Goal: Book appointment/travel/reservation

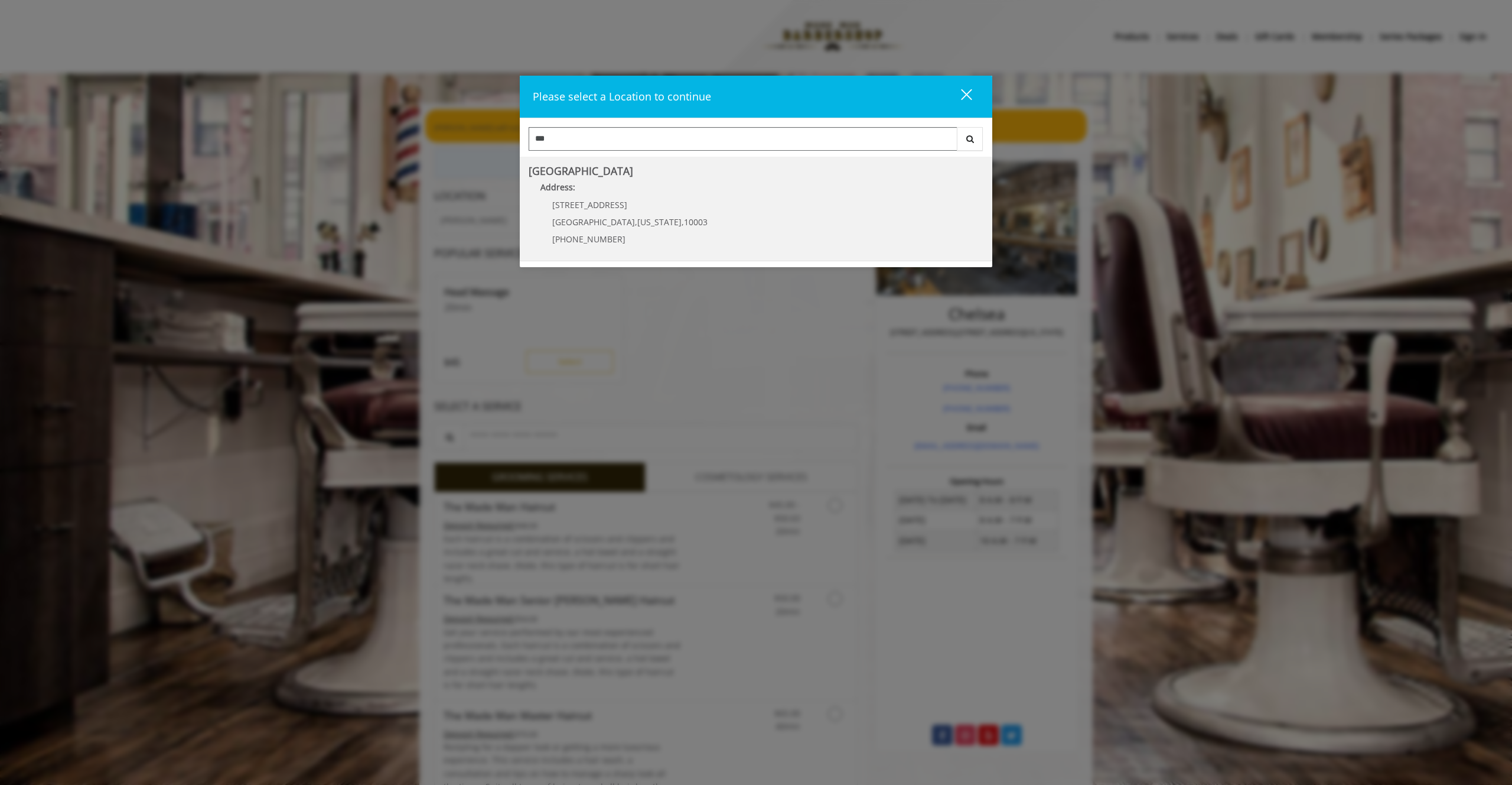
type input "***"
click at [732, 248] on Village "[GEOGRAPHIC_DATA] Address: [STREET_ADDRESS][US_STATE] (212) 598-1840" at bounding box center [756, 208] width 455 height 86
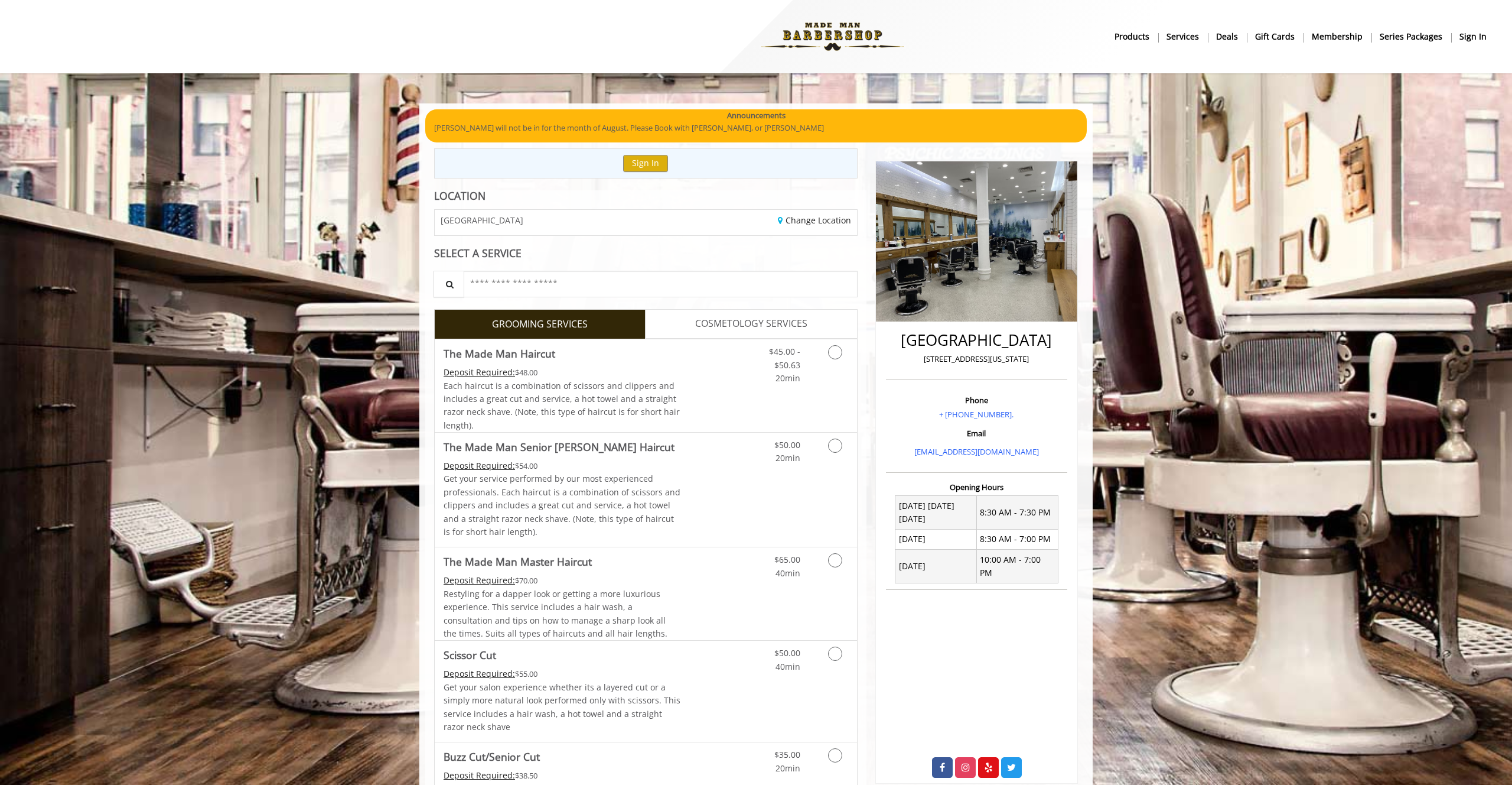
click at [756, 328] on span "COSMETOLOGY SERVICES" at bounding box center [751, 324] width 112 height 15
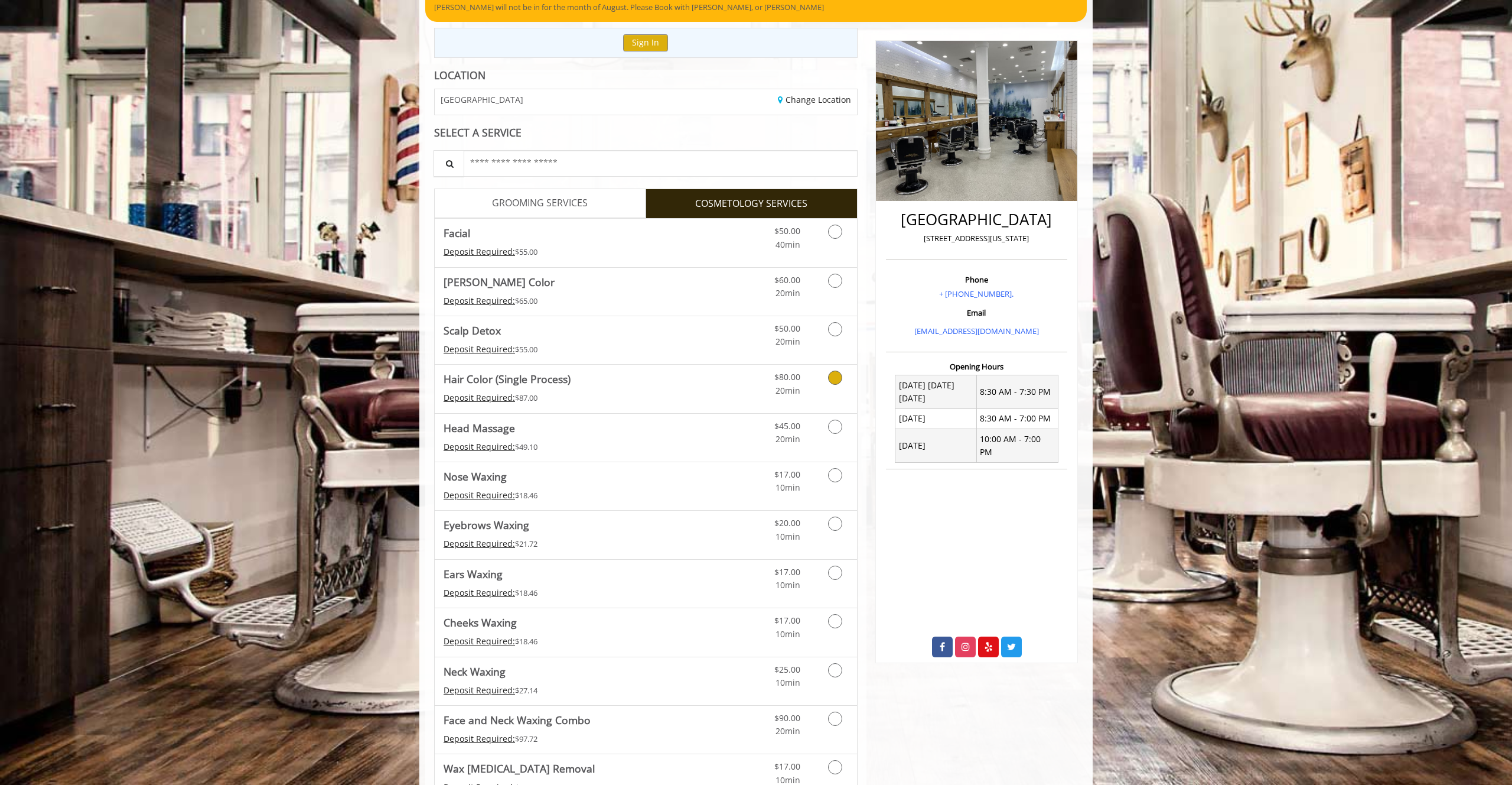
scroll to position [168, 0]
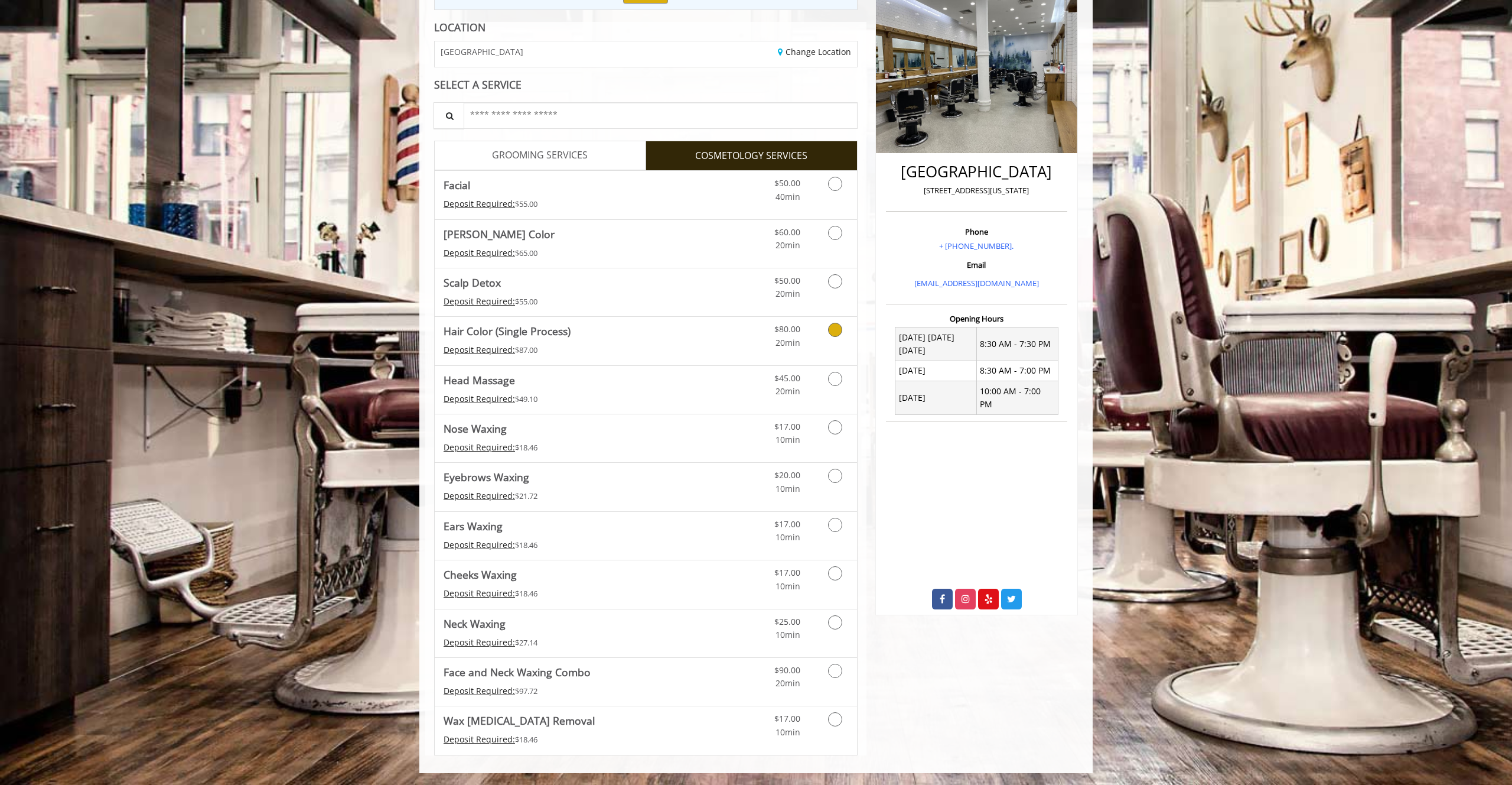
click at [566, 337] on Process\) "Hair Color (Single Process)" at bounding box center [507, 330] width 127 height 16
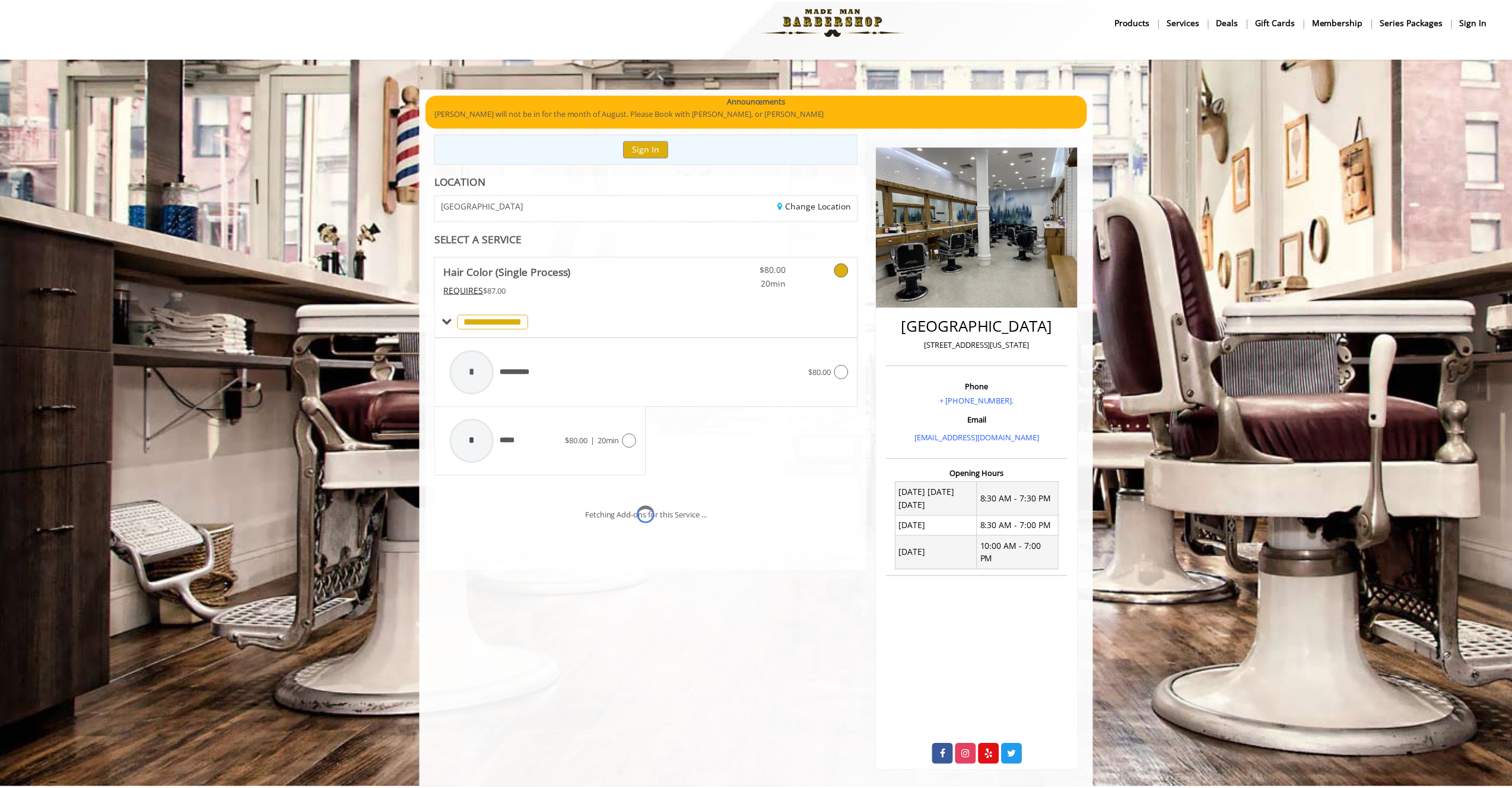
scroll to position [15, 0]
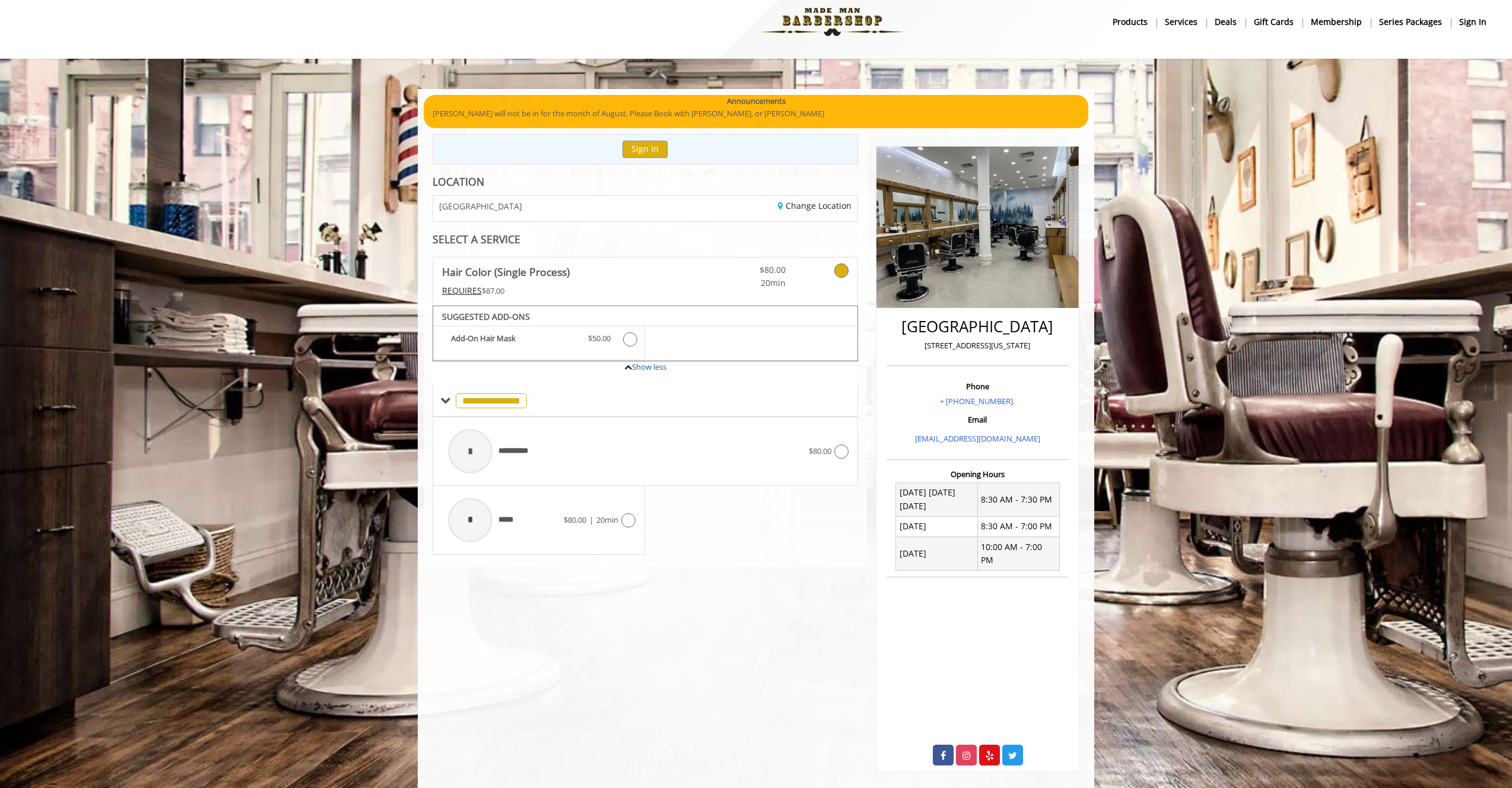
click at [473, 287] on Process\) "REQUIRES" at bounding box center [461, 290] width 40 height 11
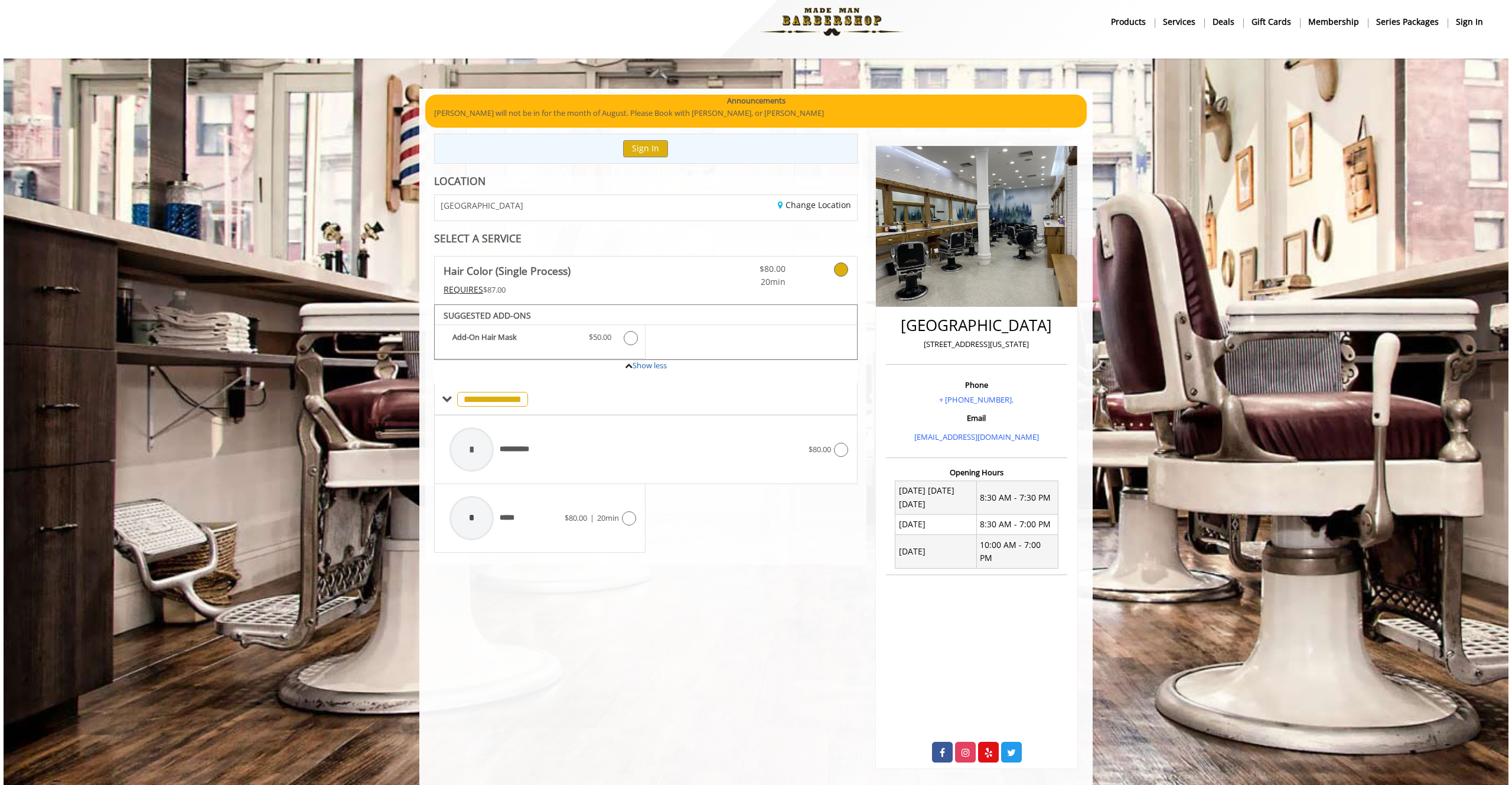
scroll to position [0, 0]
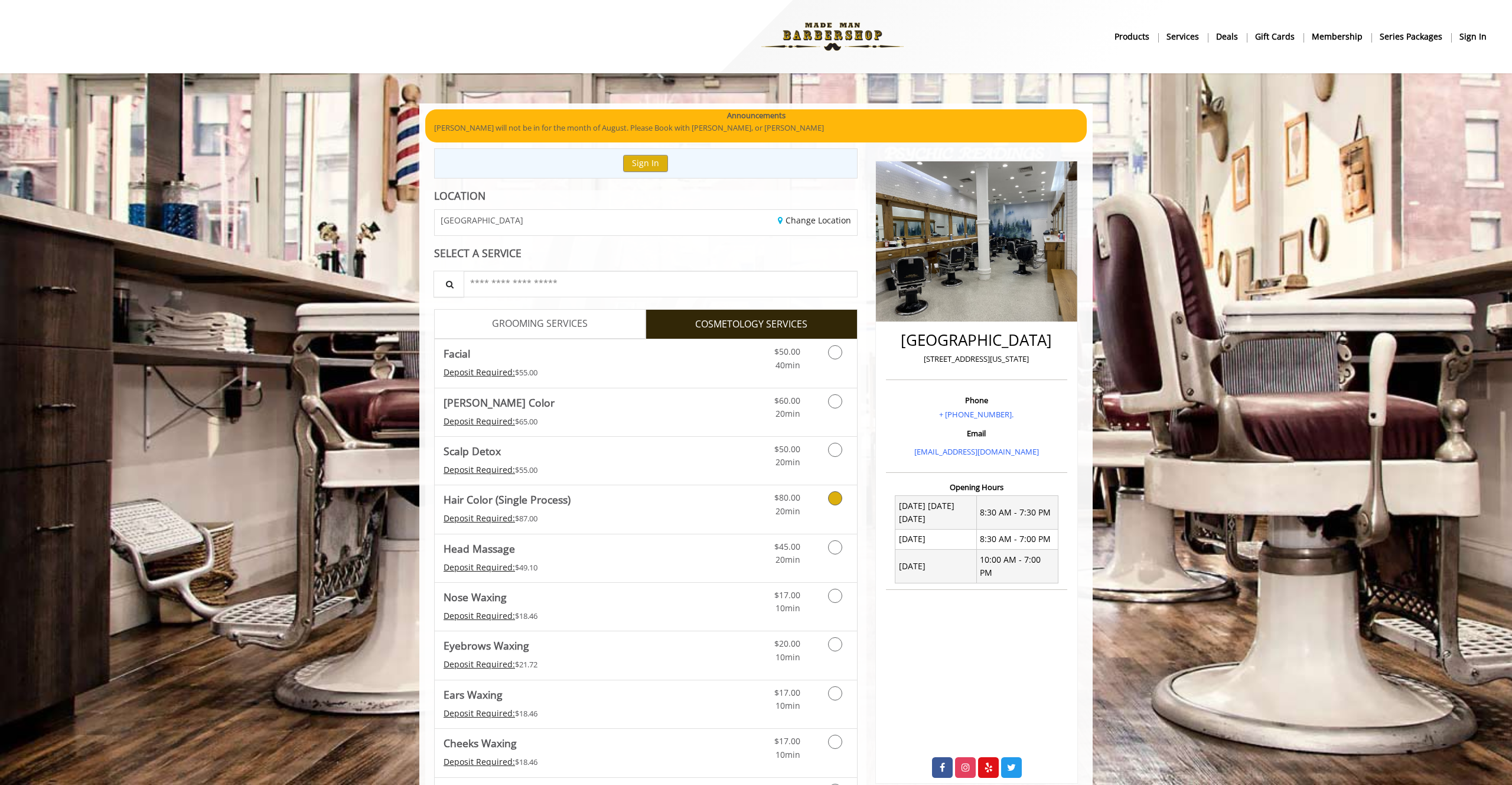
click at [487, 507] on Process\) "Hair Color (Single Process)" at bounding box center [507, 499] width 127 height 16
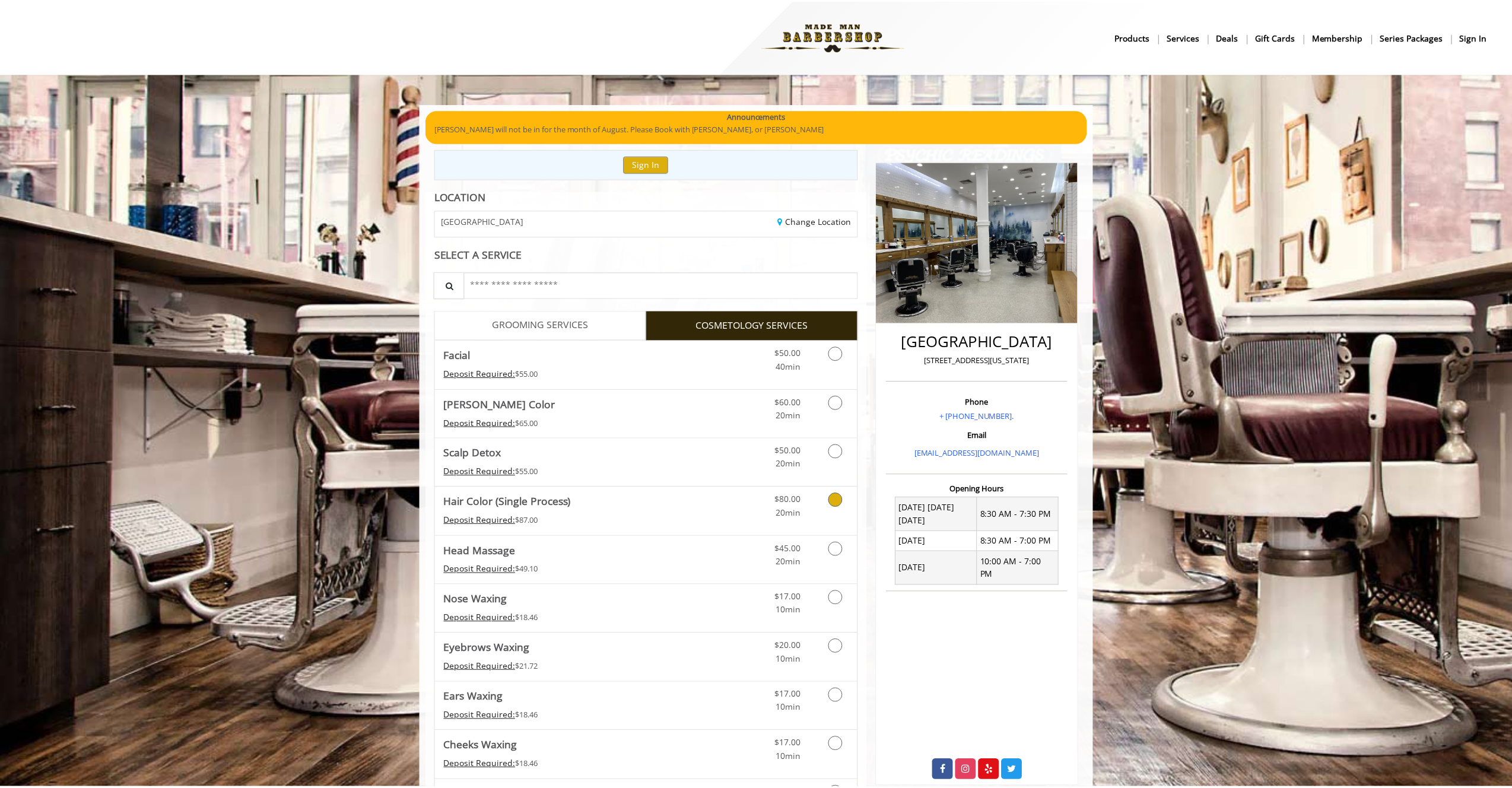
scroll to position [15, 0]
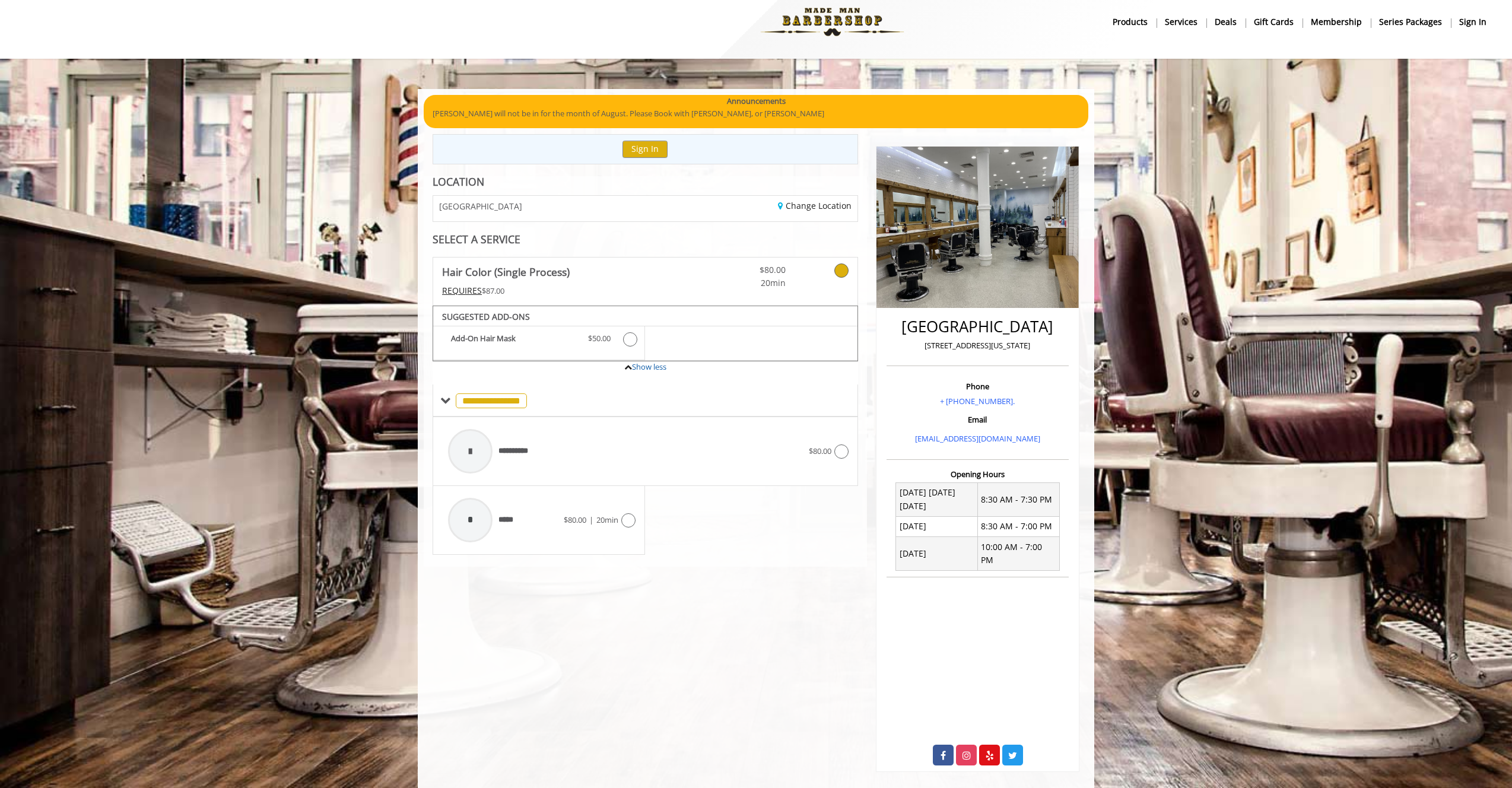
click at [507, 298] on link "Hair Color (Single Process) REQUIRES $87.00" at bounding box center [561, 282] width 239 height 48
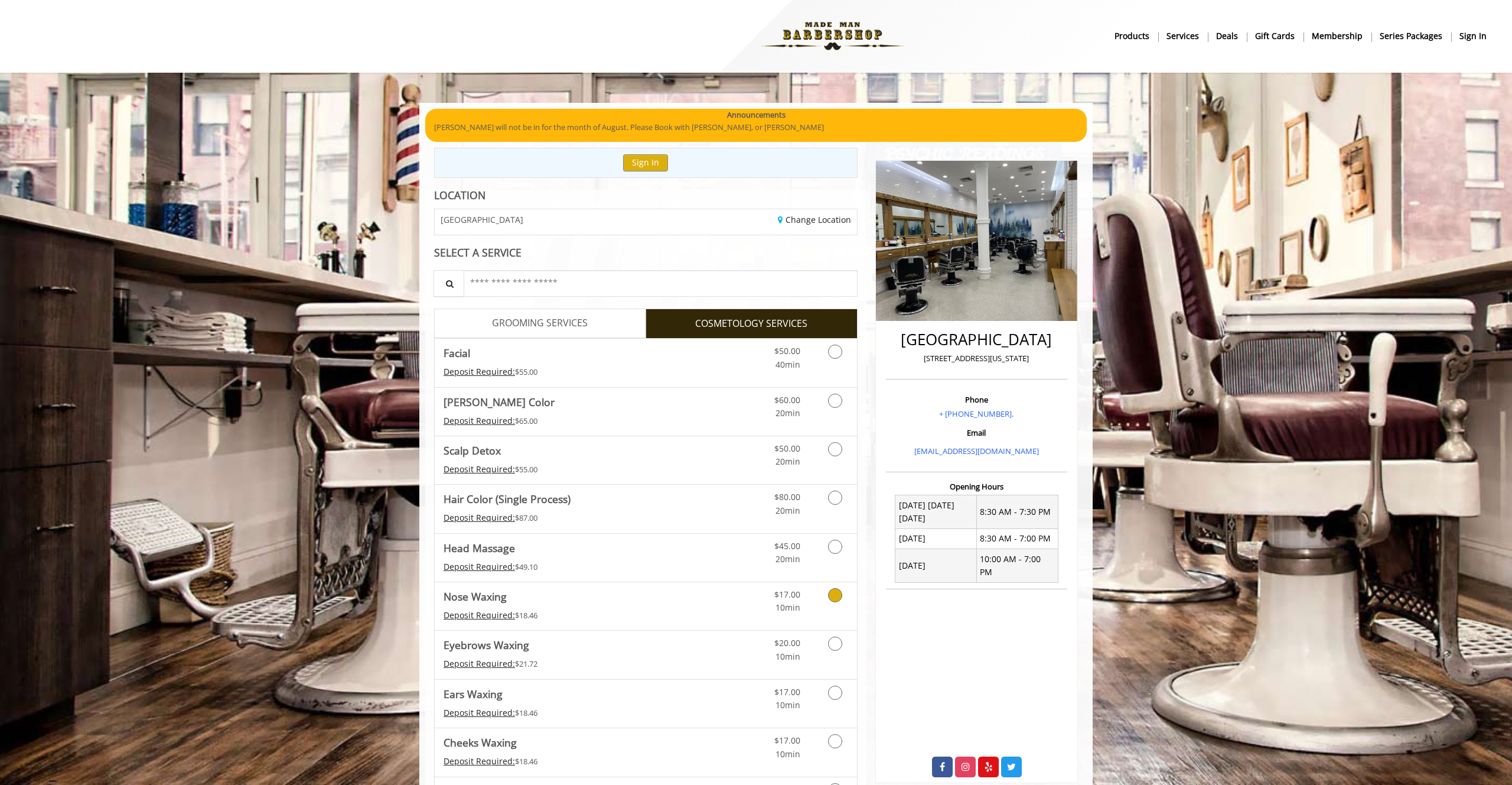
scroll to position [0, 0]
click at [555, 332] on link "GROOMING SERVICES" at bounding box center [540, 324] width 211 height 29
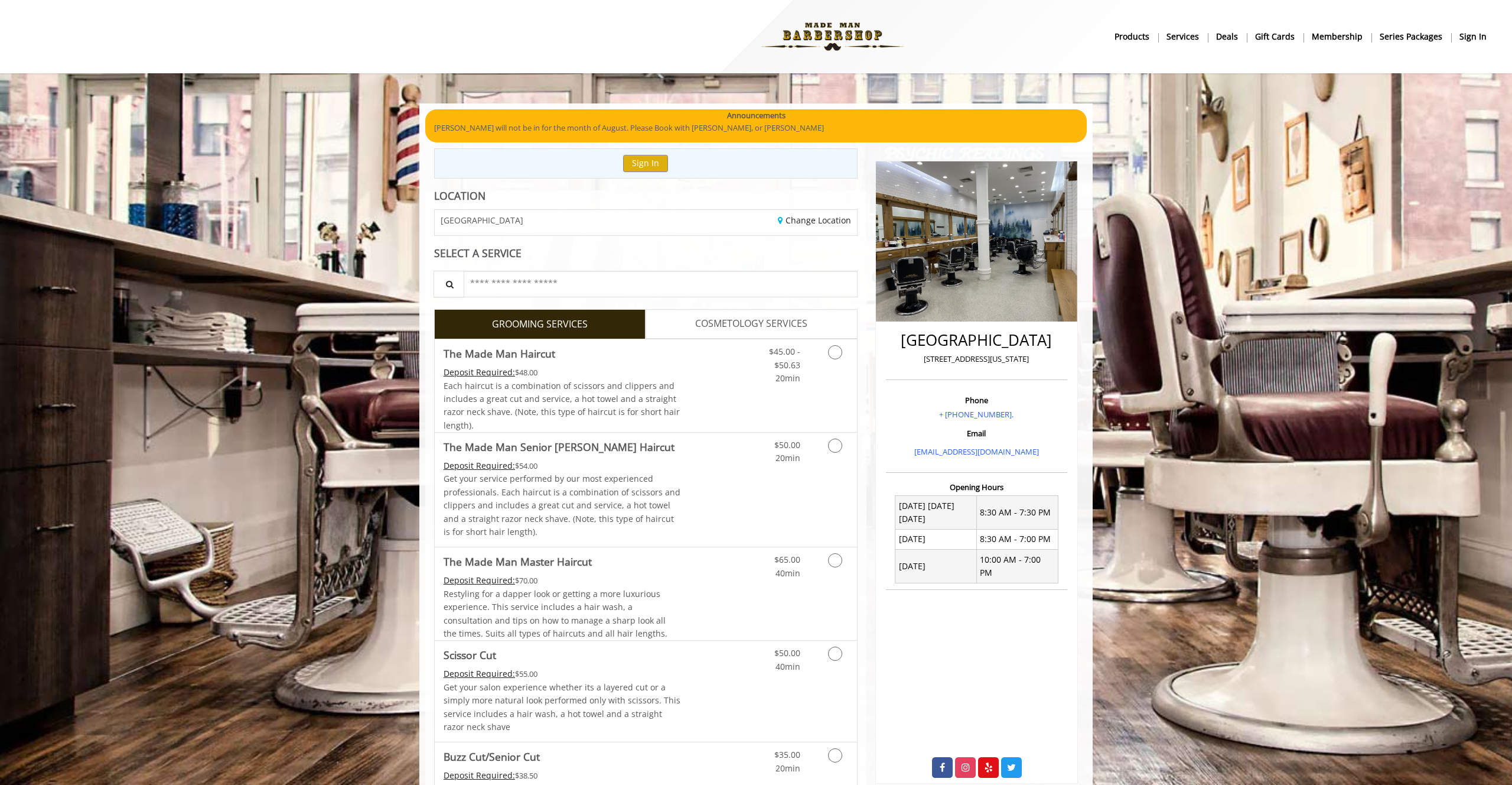
click at [718, 324] on span "COSMETOLOGY SERVICES" at bounding box center [751, 324] width 112 height 15
